Goal: Information Seeking & Learning: Find specific fact

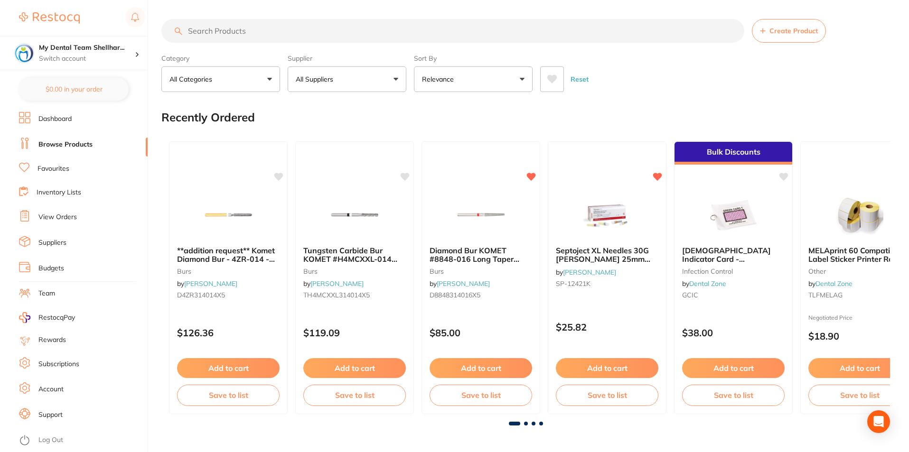
click at [295, 34] on input "search" at bounding box center [452, 31] width 583 height 24
paste input "ESP-5606"
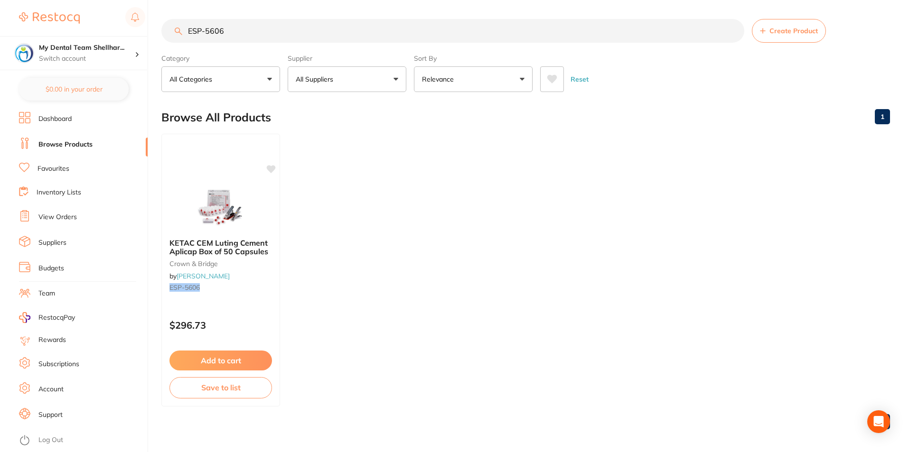
click at [231, 159] on div "KETAC CEM Luting Cement Aplicap Box of 50 Capsules crown & bridge by [PERSON_NA…" at bounding box center [220, 270] width 119 height 273
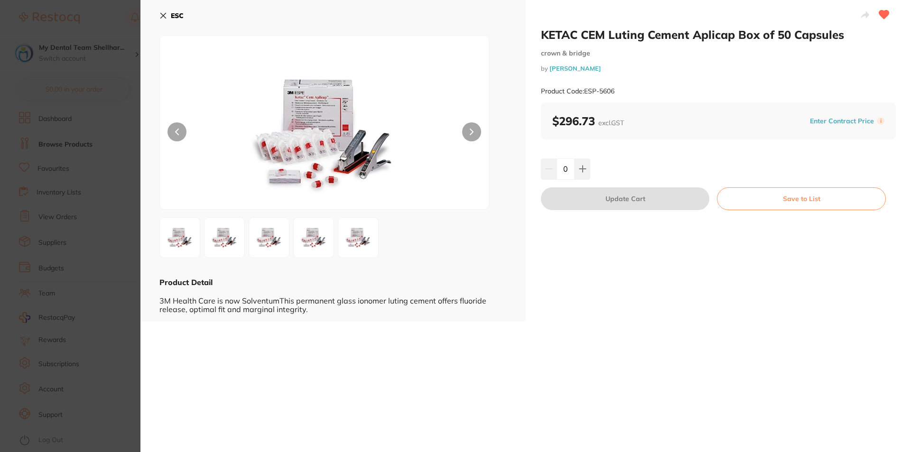
drag, startPoint x: 163, startPoint y: 21, endPoint x: 207, endPoint y: 21, distance: 44.6
click at [163, 21] on button "ESC" at bounding box center [172, 16] width 24 height 16
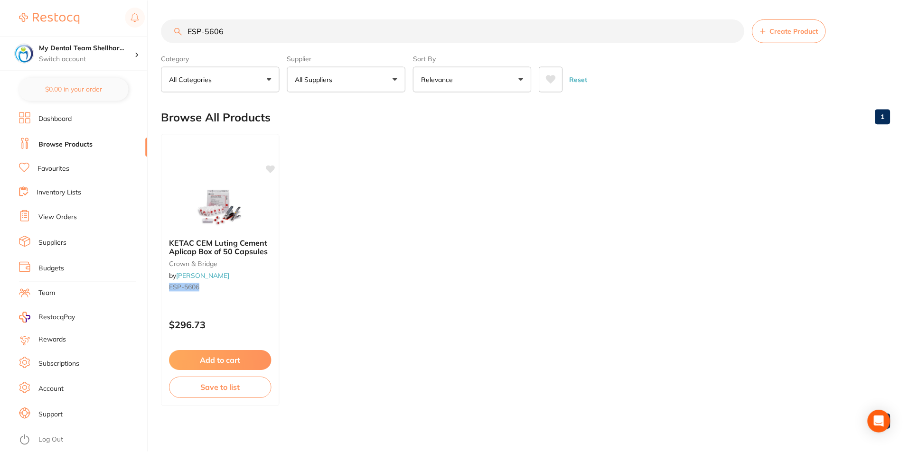
scroll to position [0, 0]
click at [240, 28] on input "ESP-5606" at bounding box center [452, 31] width 583 height 24
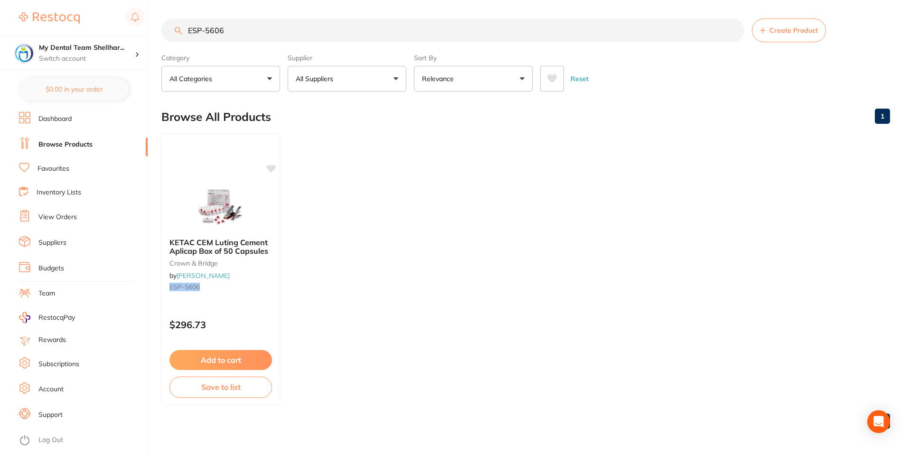
paste input "GC-FUJIPLUSCAP"
click at [243, 216] on img at bounding box center [220, 207] width 62 height 48
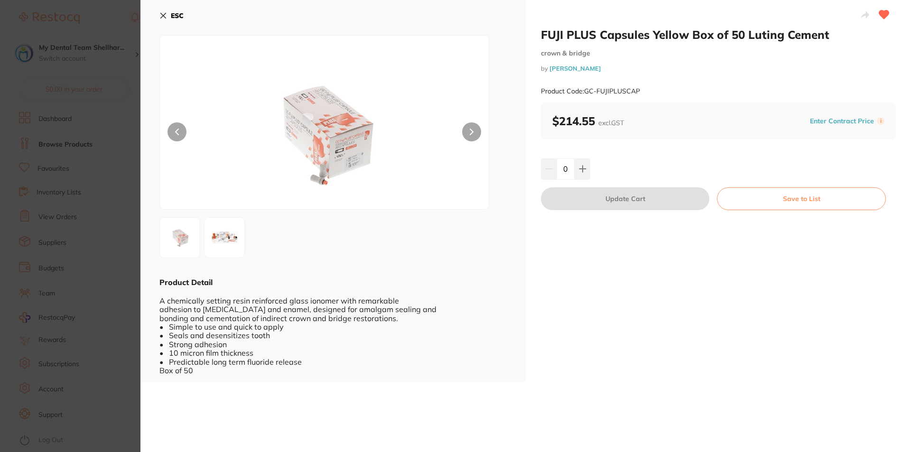
click at [163, 17] on icon at bounding box center [163, 15] width 5 height 5
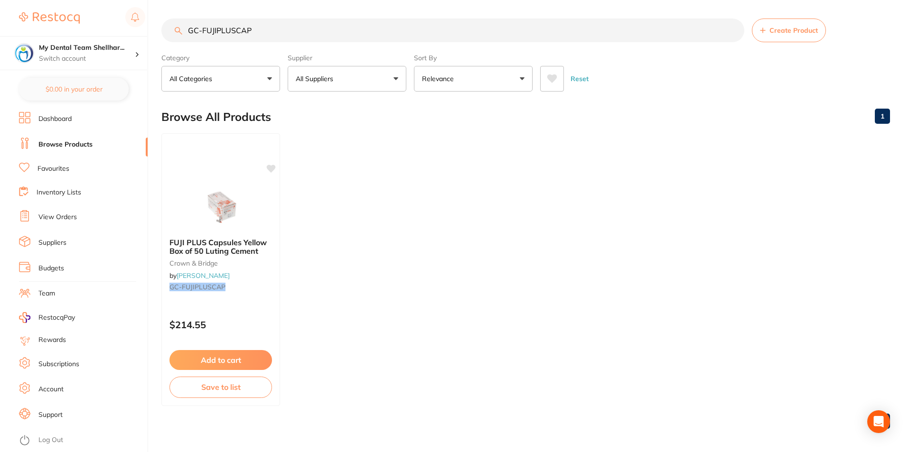
click at [237, 33] on input "GC-FUJIPLUSCAP" at bounding box center [452, 31] width 583 height 24
paste input "TM-56828"
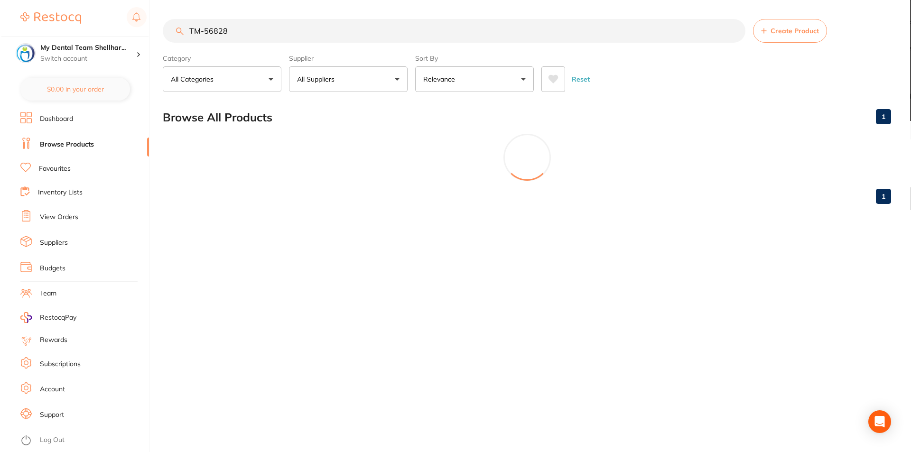
scroll to position [0, 0]
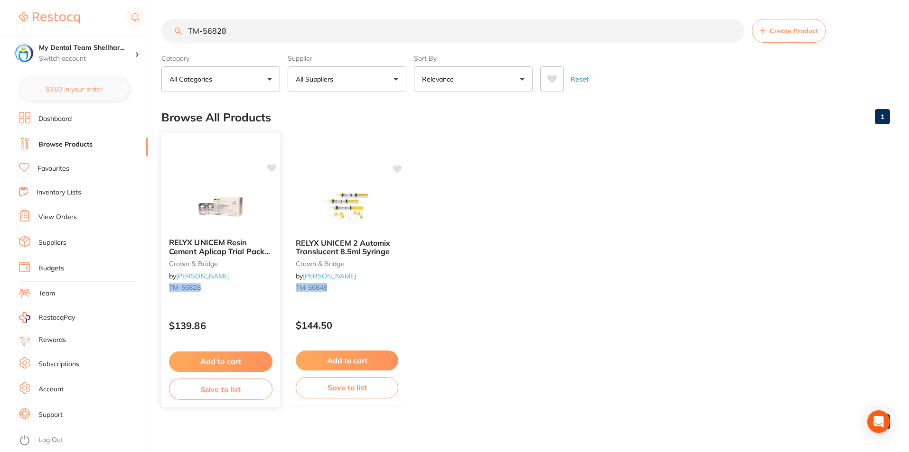
click at [234, 206] on img at bounding box center [220, 207] width 62 height 48
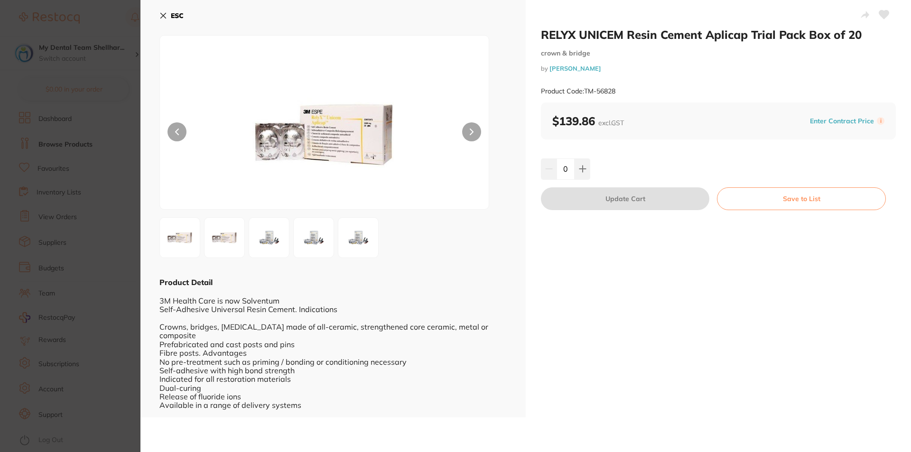
click at [886, 12] on icon at bounding box center [885, 14] width 10 height 9
click at [160, 18] on icon at bounding box center [164, 16] width 8 height 8
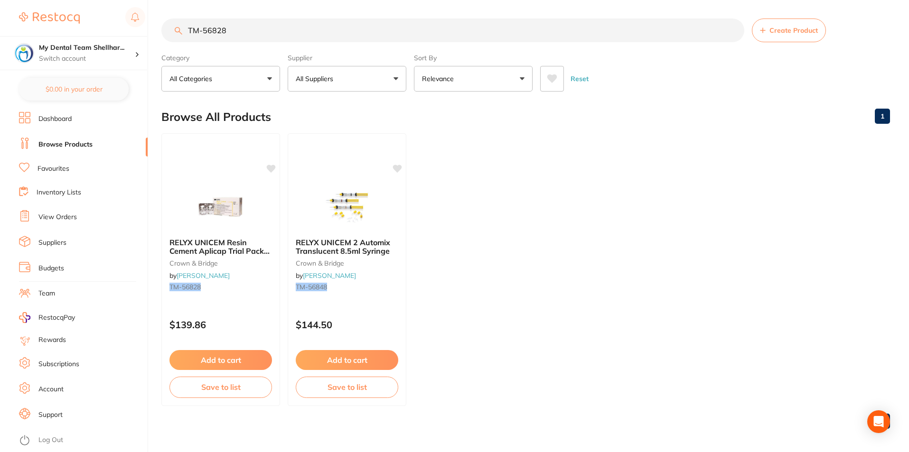
click at [265, 32] on input "TM-56828" at bounding box center [452, 31] width 583 height 24
paste input "IV-665156"
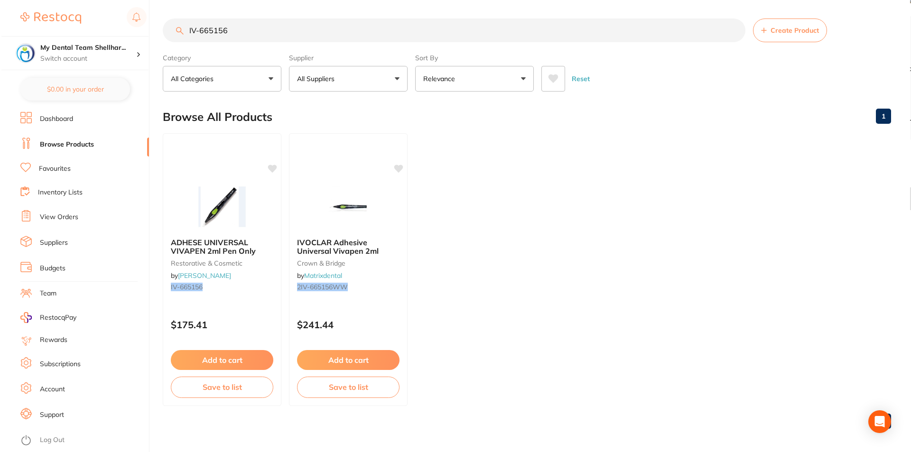
scroll to position [0, 0]
type input "IV-665156"
click at [199, 199] on img at bounding box center [221, 207] width 62 height 47
